Goal: Transaction & Acquisition: Download file/media

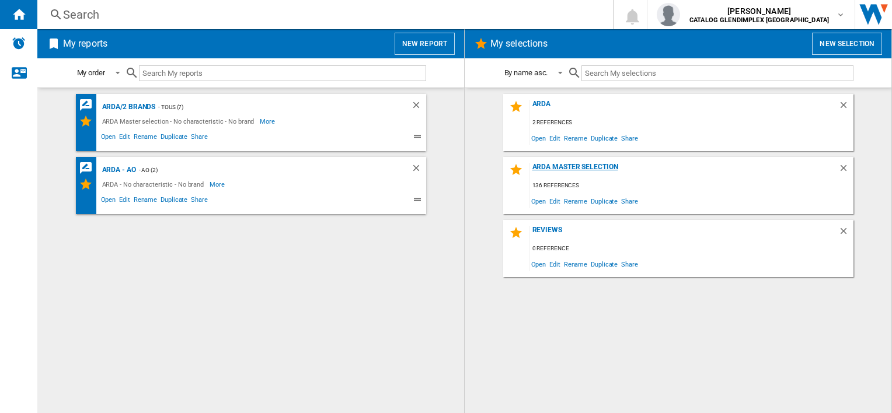
click at [560, 164] on div "ARDA Master selection" at bounding box center [683, 171] width 309 height 16
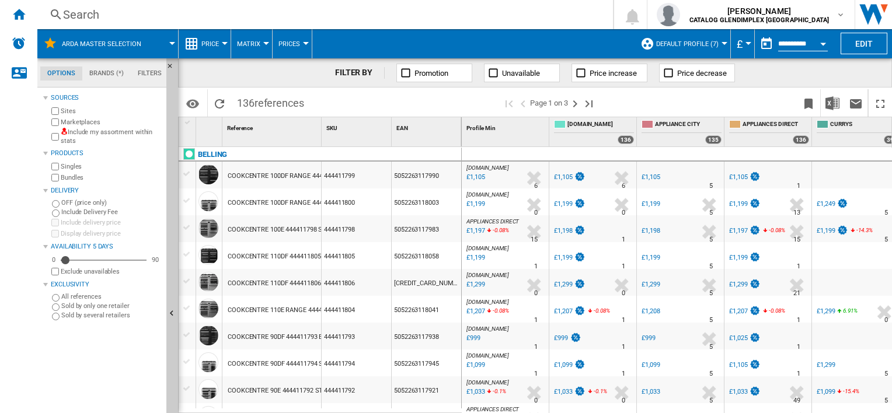
click at [202, 48] on button "Price" at bounding box center [212, 43] width 23 height 29
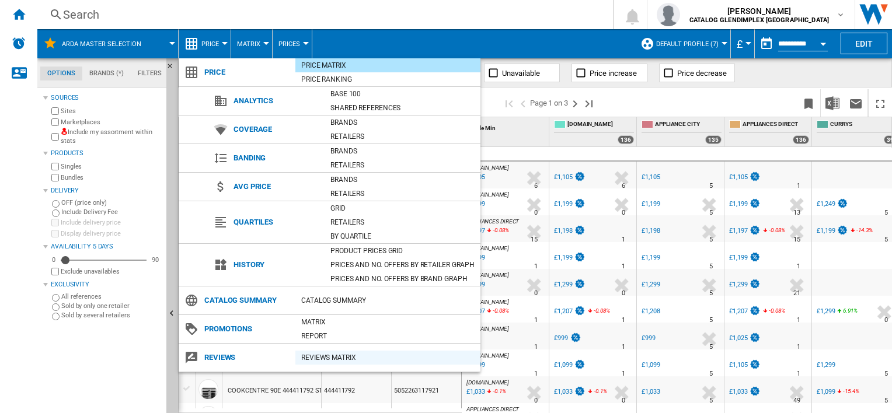
click at [319, 359] on div "REVIEWS Matrix" at bounding box center [387, 358] width 185 height 12
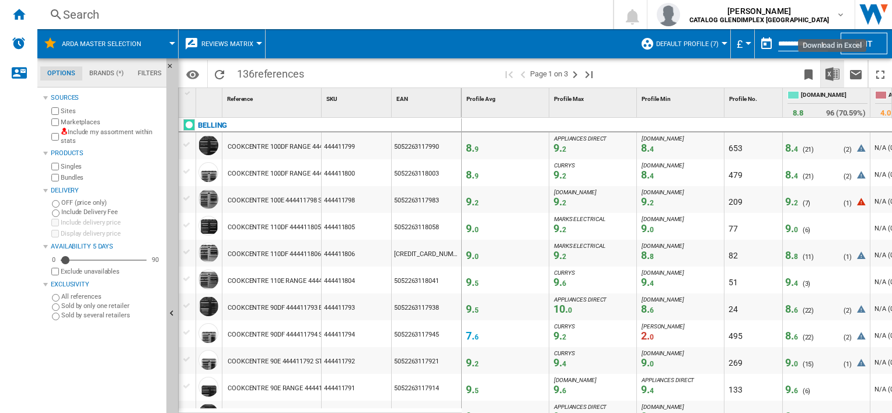
click at [835, 72] on img "Download in Excel" at bounding box center [832, 74] width 14 height 14
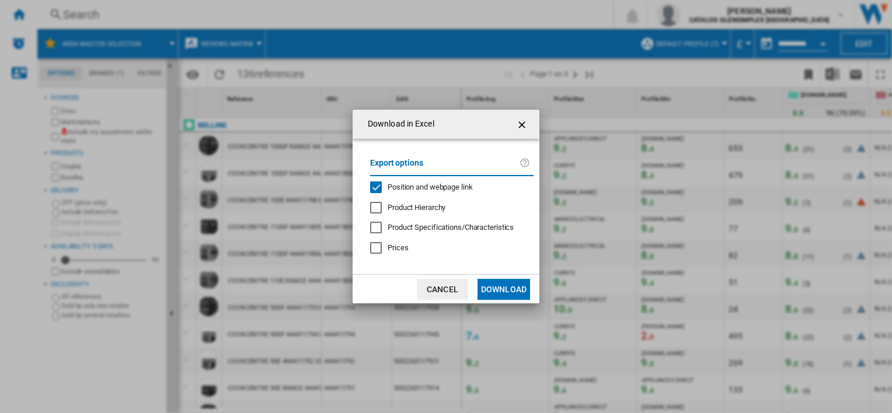
click at [508, 292] on button "Download" at bounding box center [503, 289] width 53 height 21
